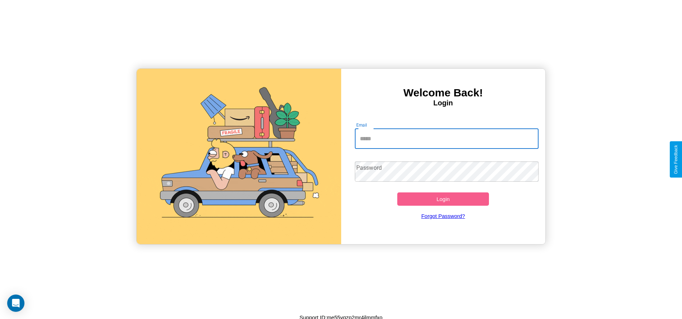
click at [447, 138] on input "Email" at bounding box center [447, 139] width 184 height 20
type input "**********"
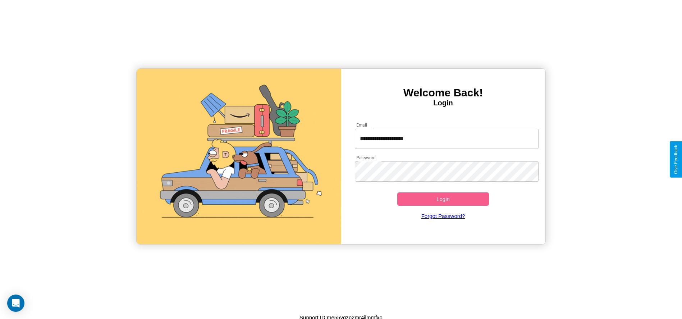
click at [443, 199] on button "Login" at bounding box center [443, 198] width 92 height 13
